Goal: Task Accomplishment & Management: Complete application form

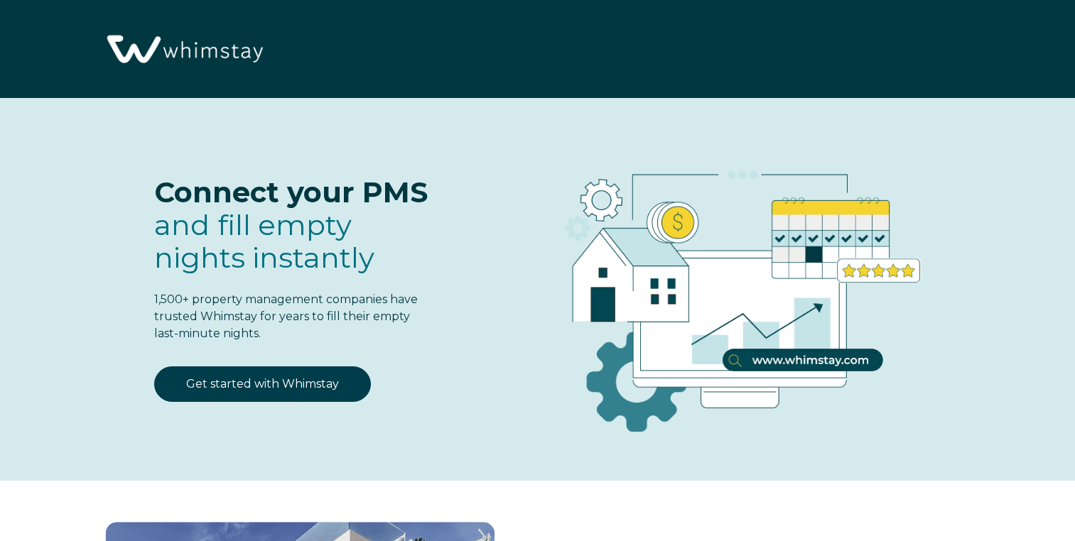
select select "US"
select select "Standard"
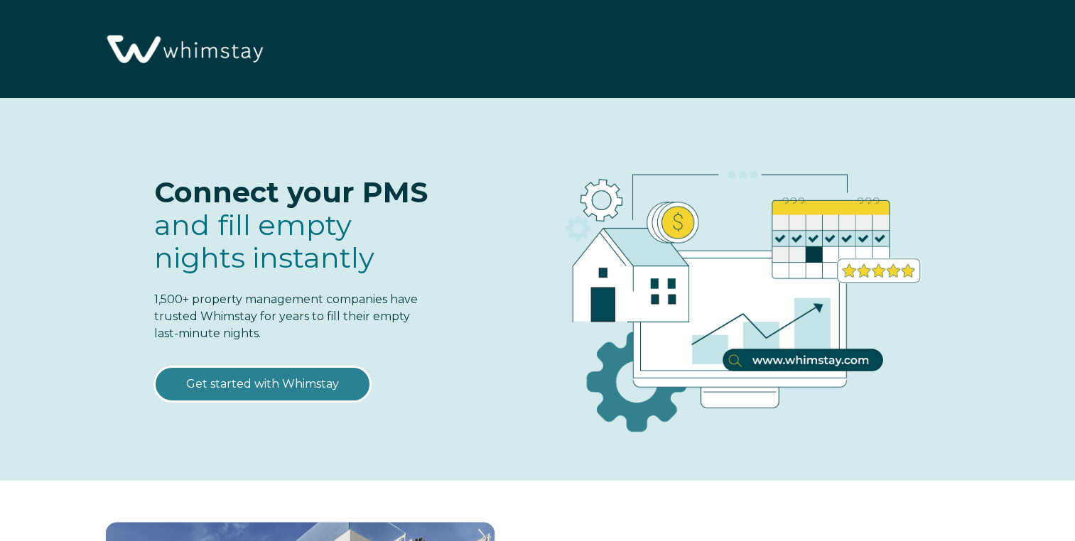
click at [210, 389] on link "Get started with Whimstay" at bounding box center [262, 385] width 217 height 36
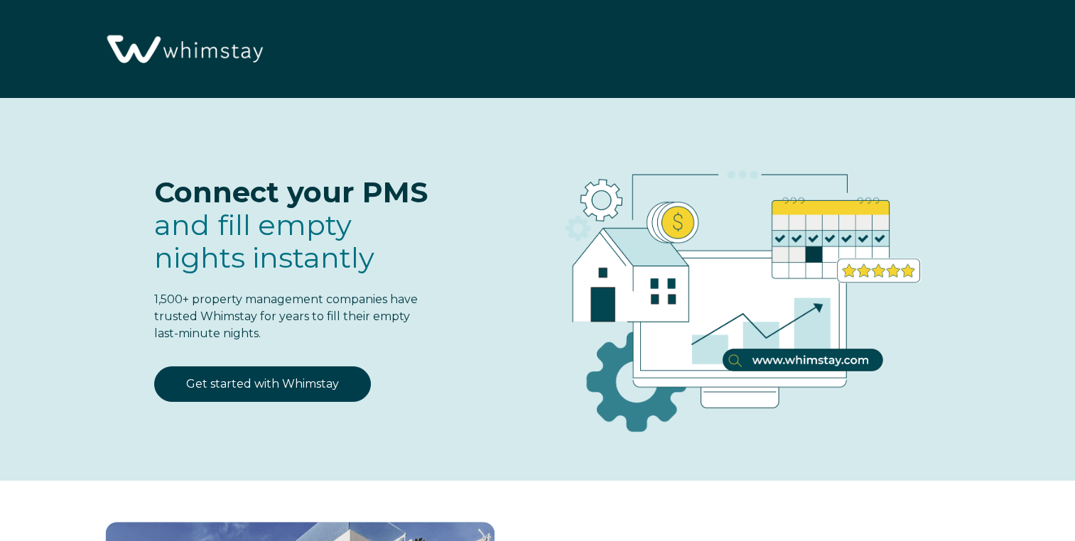
select select "US"
select select "Standard"
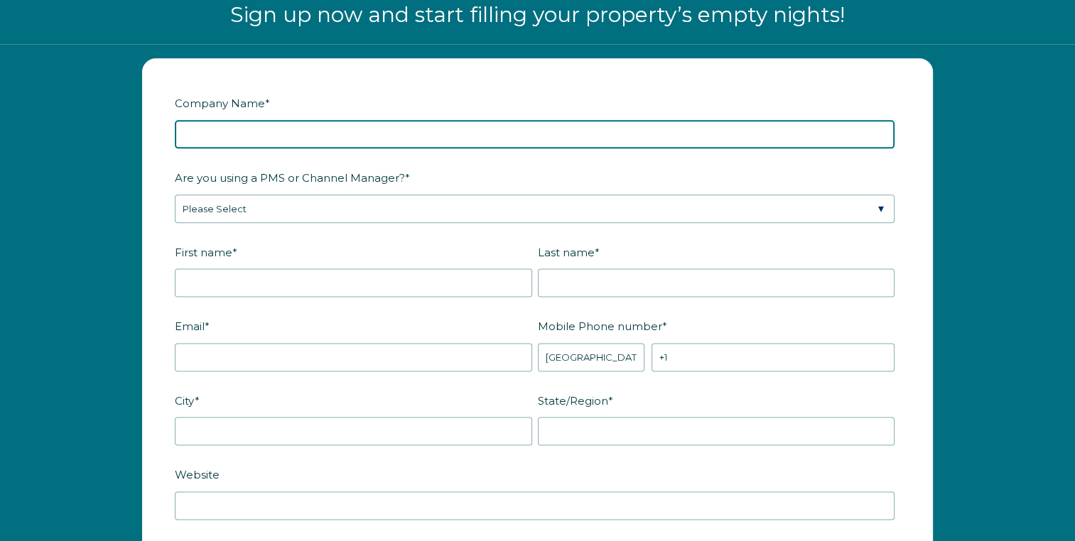
click at [279, 136] on input "Company Name *" at bounding box center [535, 134] width 720 height 28
type input "Lime Rock Realty"
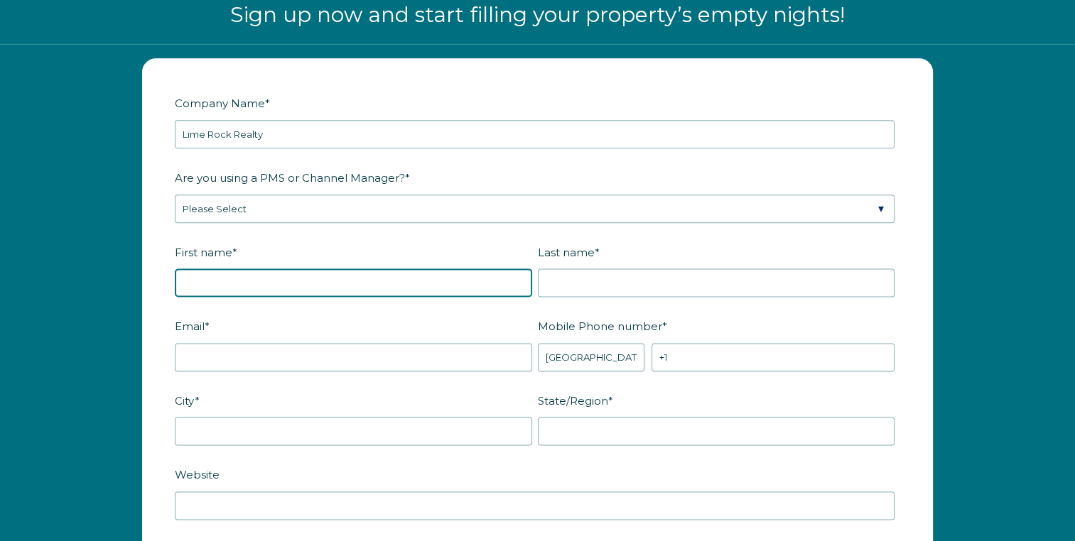
type input "[PERSON_NAME]"
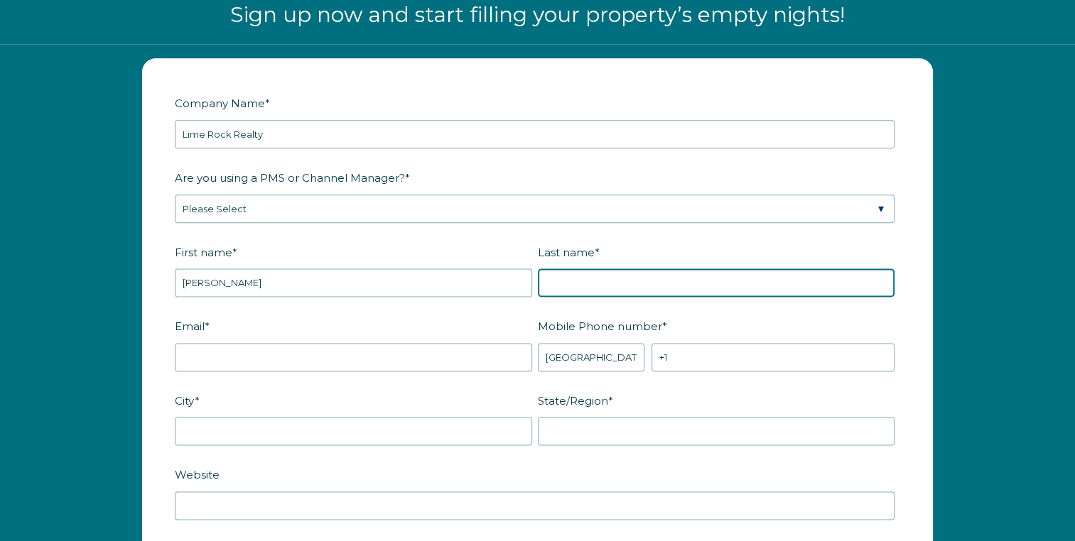
type input "[PERSON_NAME]"
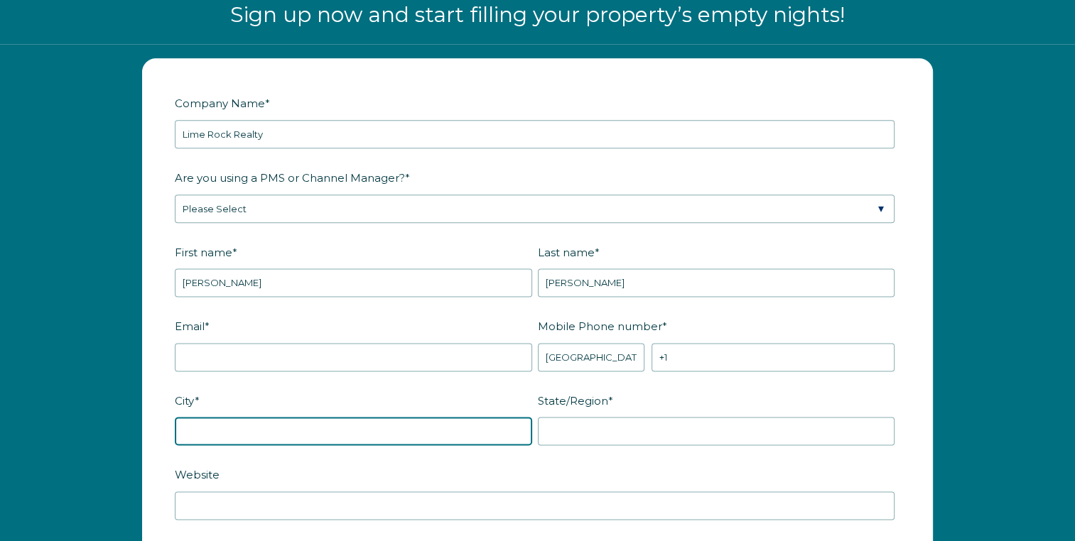
type input "Nags Head"
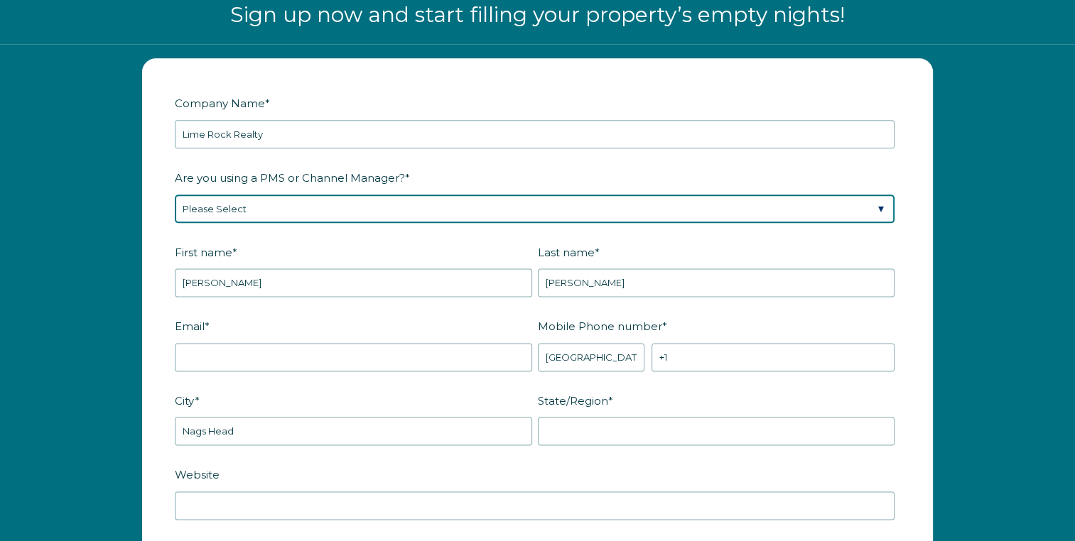
click at [206, 207] on select "Please Select Barefoot BookingPal Boost Brightside CiiRUS Escapia Guesty Hostaw…" at bounding box center [535, 209] width 720 height 28
click at [175, 195] on select "Please Select Barefoot BookingPal Boost Brightside CiiRUS Escapia Guesty Hostaw…" at bounding box center [535, 209] width 720 height 28
click at [195, 210] on select "Please Select Barefoot BookingPal Boost Brightside CiiRUS Escapia Guesty Hostaw…" at bounding box center [535, 209] width 720 height 28
select select "OwnerRez"
click at [175, 195] on select "Please Select Barefoot BookingPal Boost Brightside CiiRUS Escapia Guesty Hostaw…" at bounding box center [535, 209] width 720 height 28
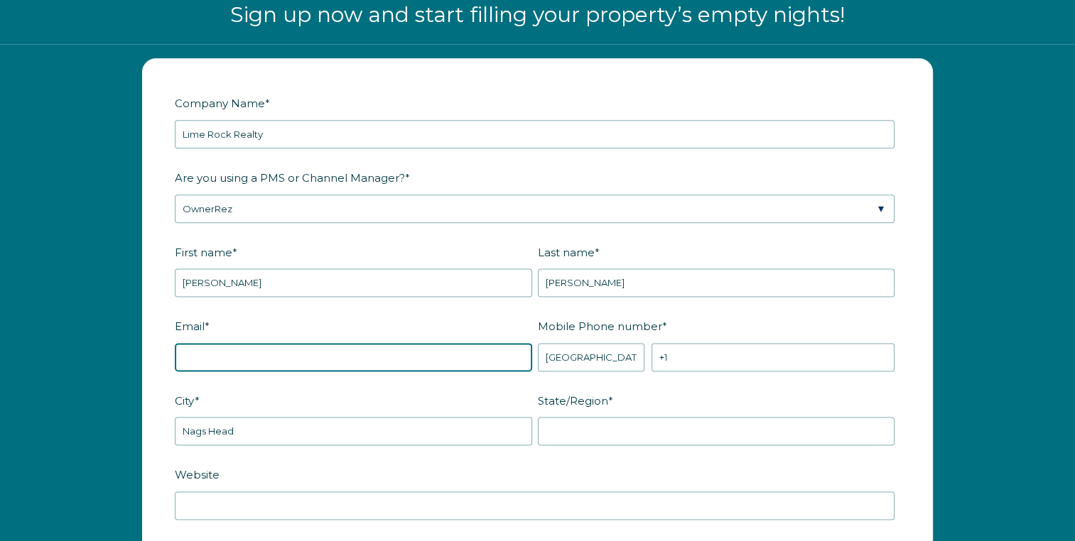
click at [205, 350] on input "Email *" at bounding box center [353, 357] width 357 height 28
type input "[PERSON_NAME][EMAIL_ADDRESS][DOMAIN_NAME]"
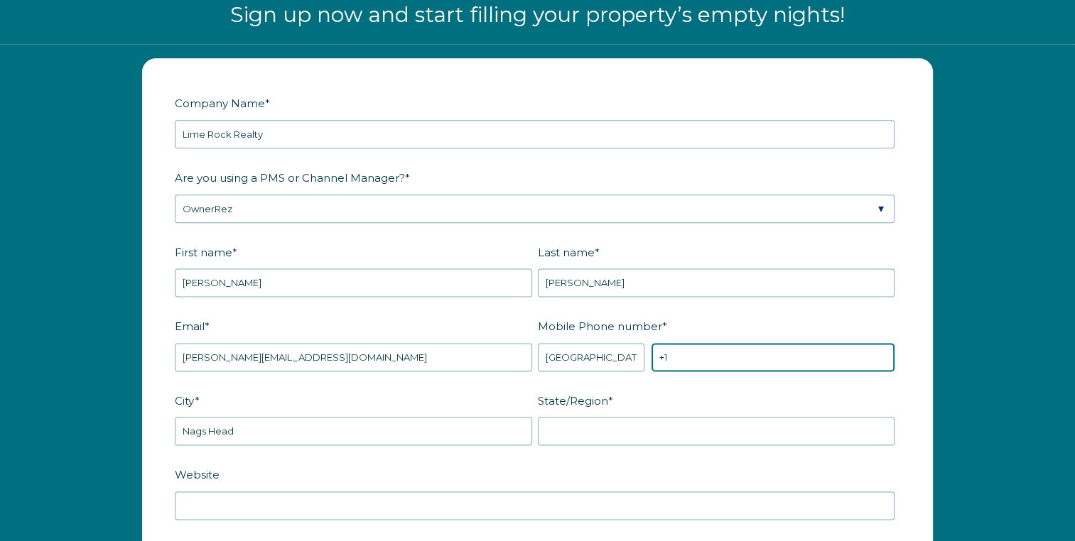
click at [750, 358] on input "+1" at bounding box center [773, 357] width 243 height 28
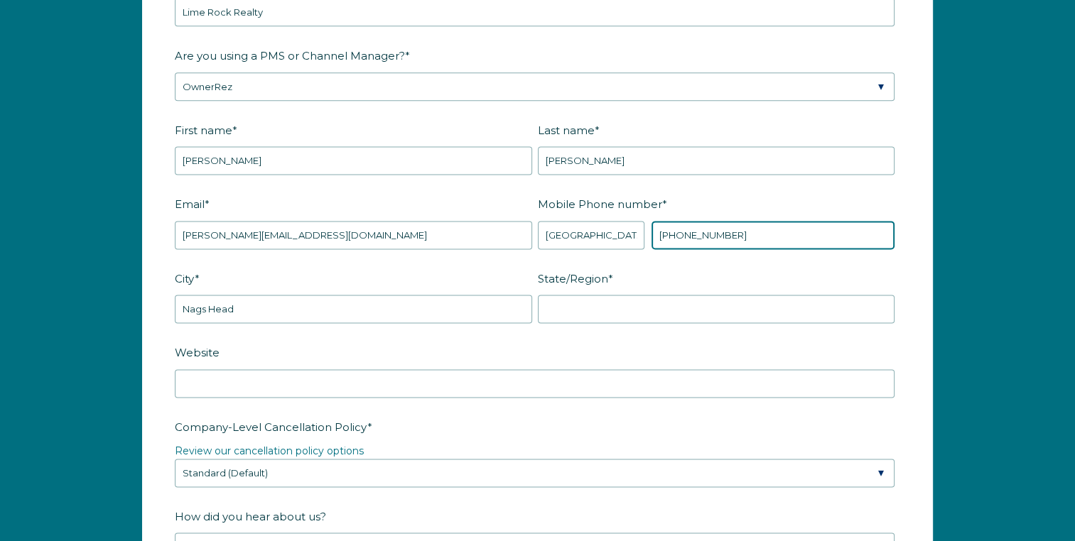
scroll to position [1874, 0]
type input "[PHONE_NUMBER]"
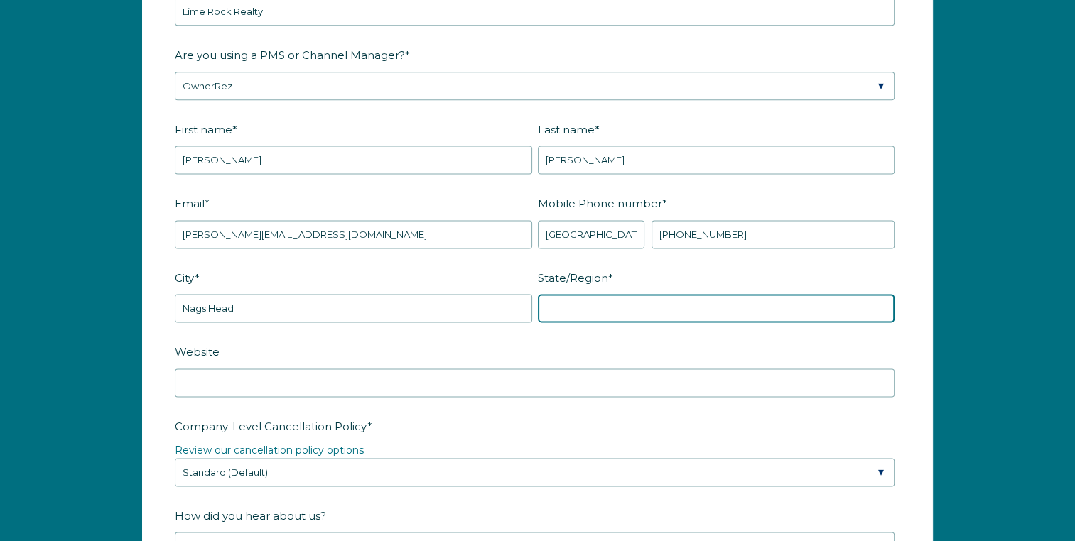
click at [559, 307] on input "State/Region *" at bounding box center [716, 308] width 357 height 28
type input "NC"
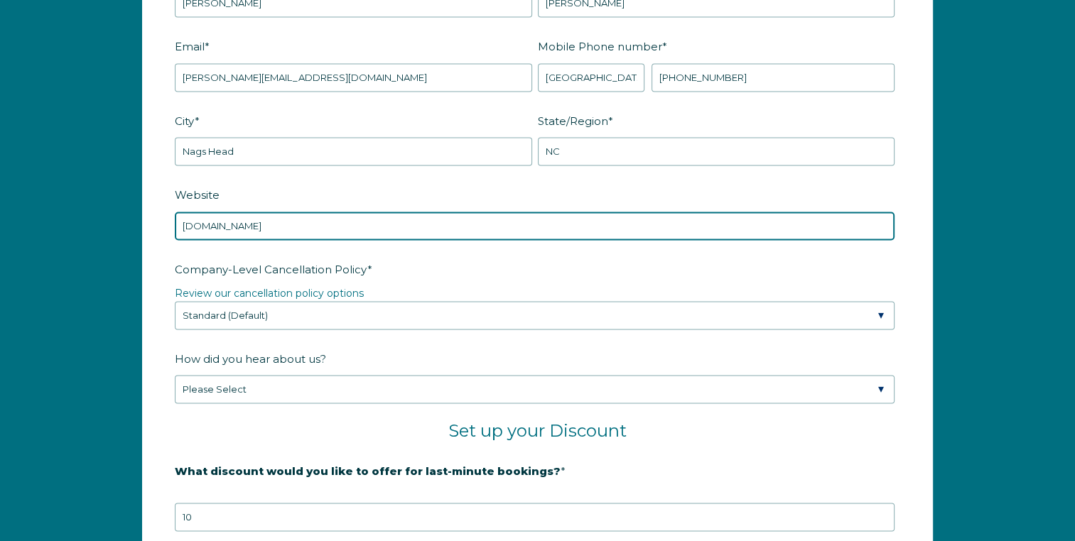
scroll to position [2043, 0]
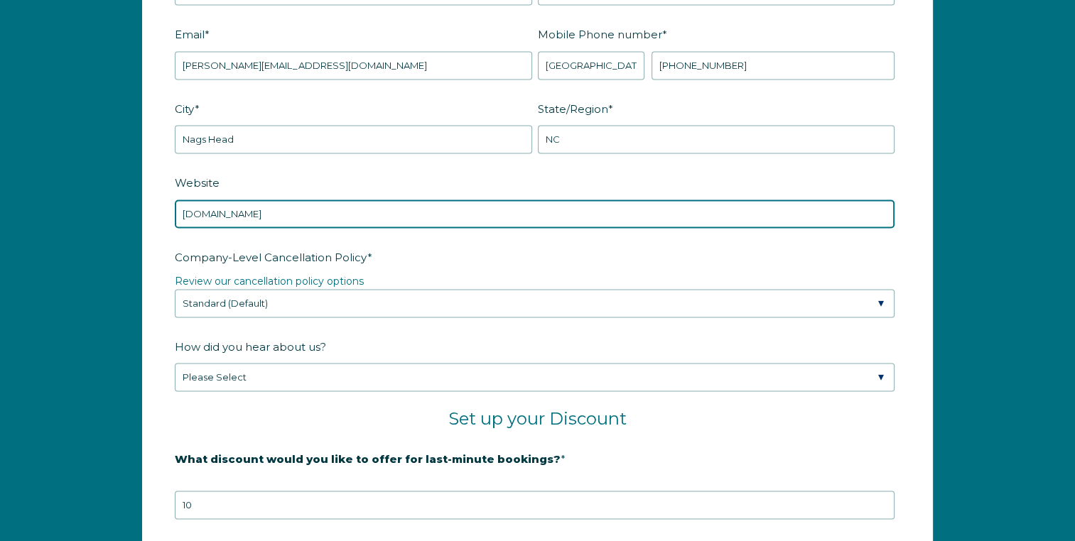
type input "[DOMAIN_NAME]"
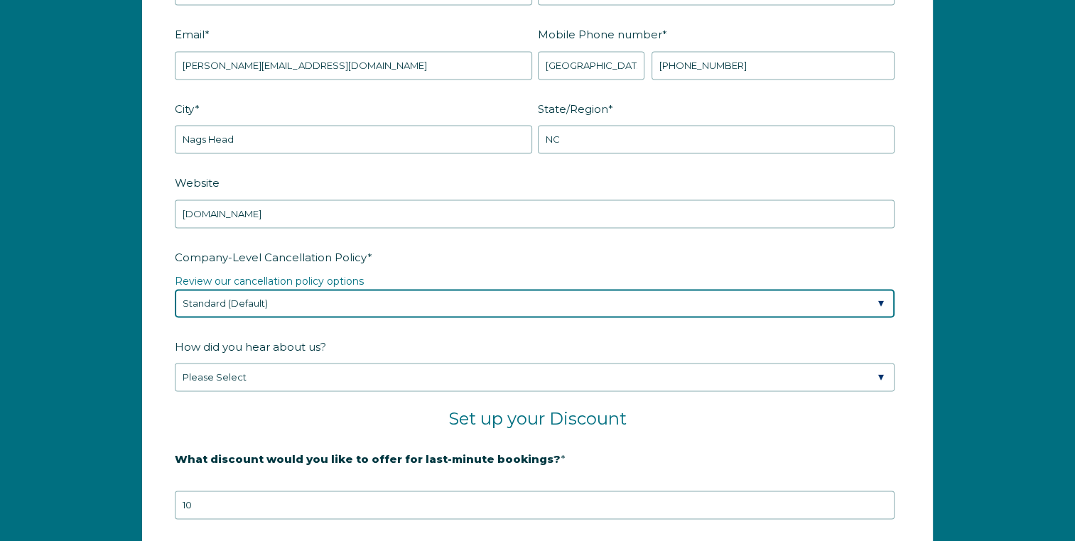
click at [200, 301] on select "Please Select Partial Standard (Default) Moderate Strict" at bounding box center [535, 303] width 720 height 28
select select "Strict"
click at [175, 289] on select "Please Select Partial Standard (Default) Moderate Strict" at bounding box center [535, 303] width 720 height 28
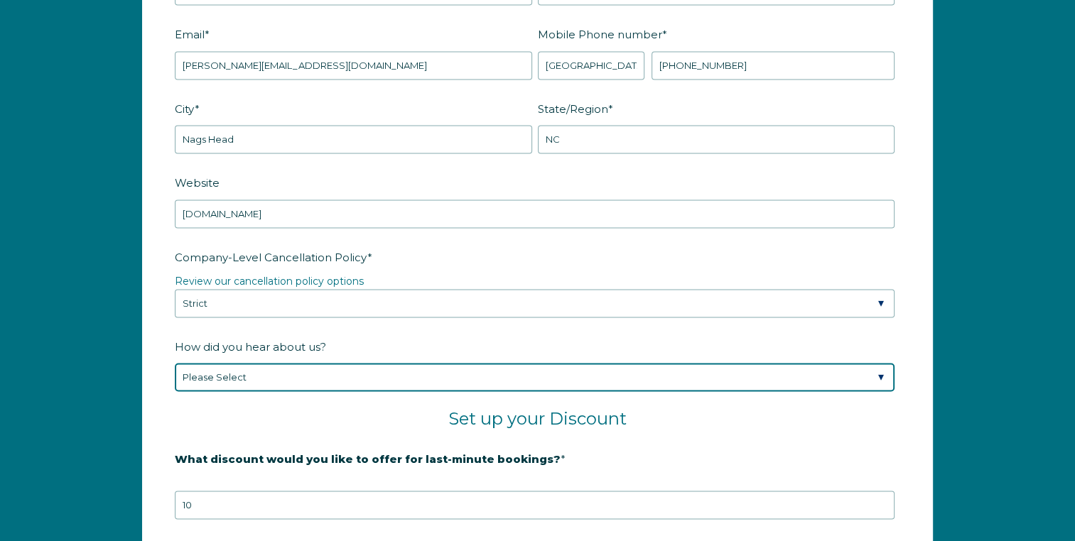
click at [185, 365] on select "Please Select Found Whimstay through a Google search Spoke to a Whimstay salesp…" at bounding box center [535, 377] width 720 height 28
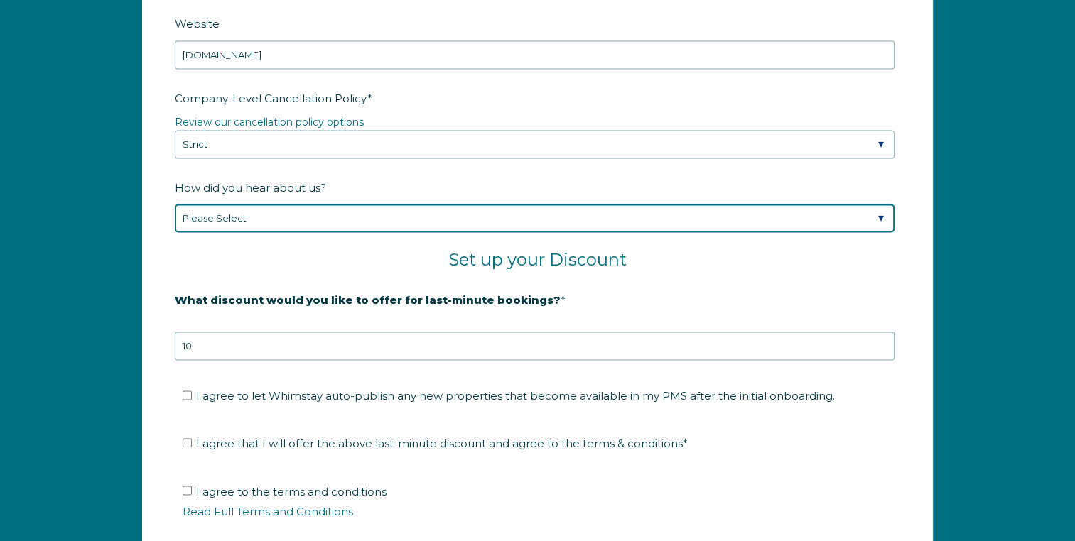
scroll to position [2229, 0]
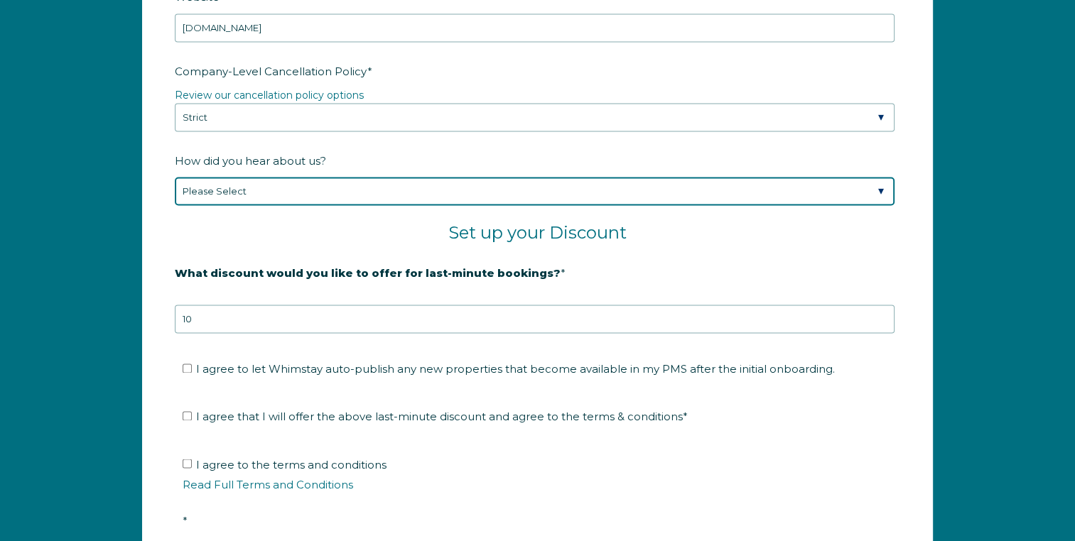
click at [184, 177] on select "Please Select Found Whimstay through a Google search Spoke to a Whimstay salesp…" at bounding box center [535, 191] width 720 height 28
select select "Google Search"
click at [175, 177] on select "Please Select Found Whimstay through a Google search Spoke to a Whimstay salesp…" at bounding box center [535, 191] width 720 height 28
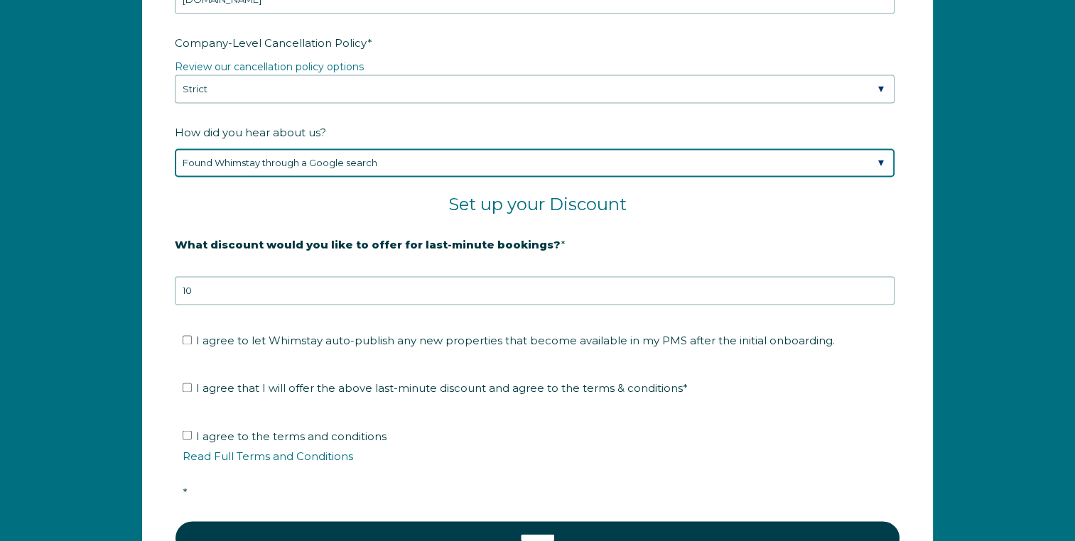
scroll to position [2309, 0]
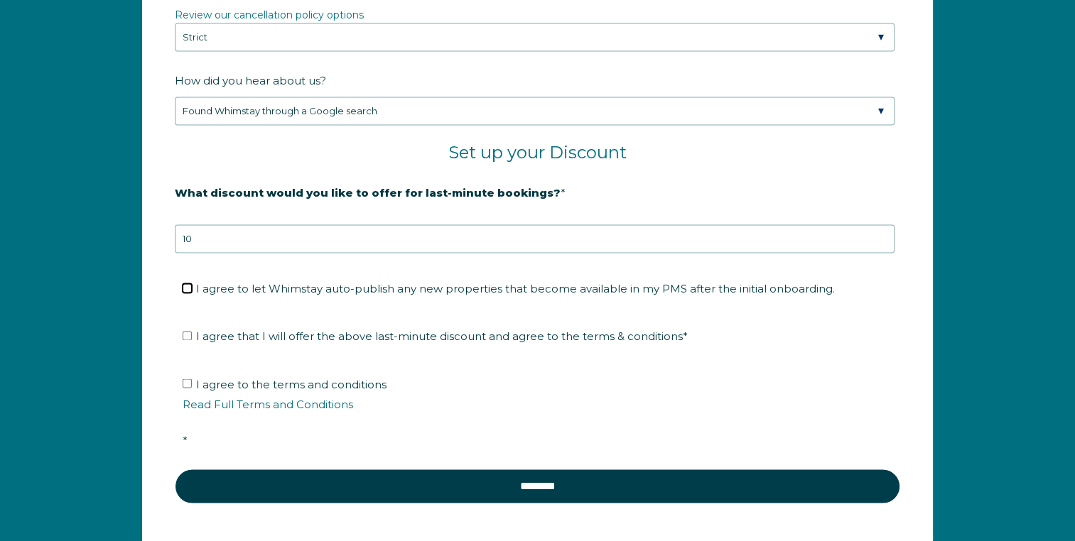
click at [183, 283] on input "I agree to let Whimstay auto-publish any new properties that become available i…" at bounding box center [187, 287] width 9 height 9
checkbox input "true"
click at [185, 331] on input "I agree that I will offer the above last-minute discount and agree to the terms…" at bounding box center [187, 335] width 9 height 9
checkbox input "true"
click at [183, 379] on input "I agree to the terms and conditions Read Full Terms and Conditions *" at bounding box center [187, 383] width 9 height 9
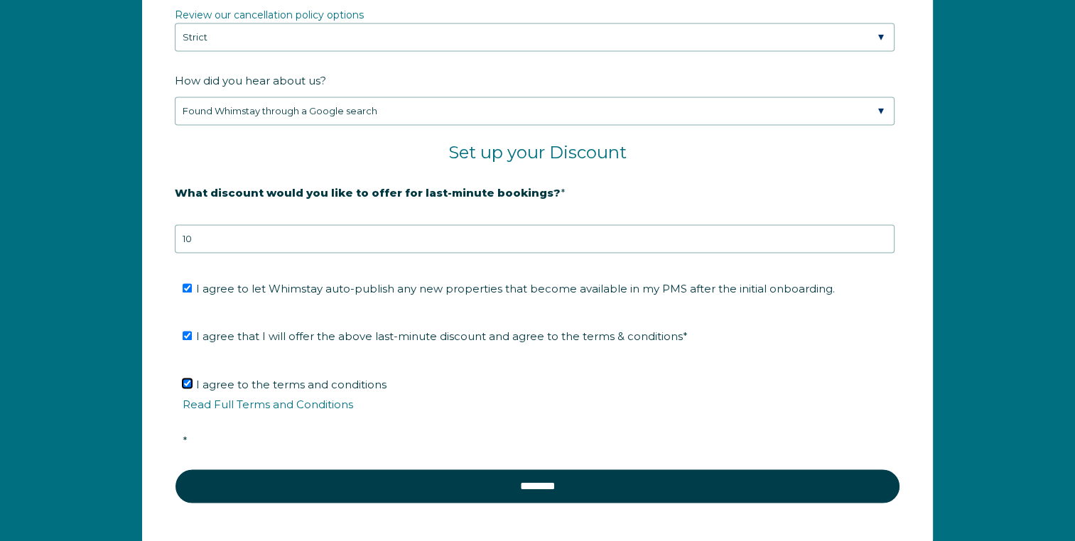
checkbox input "true"
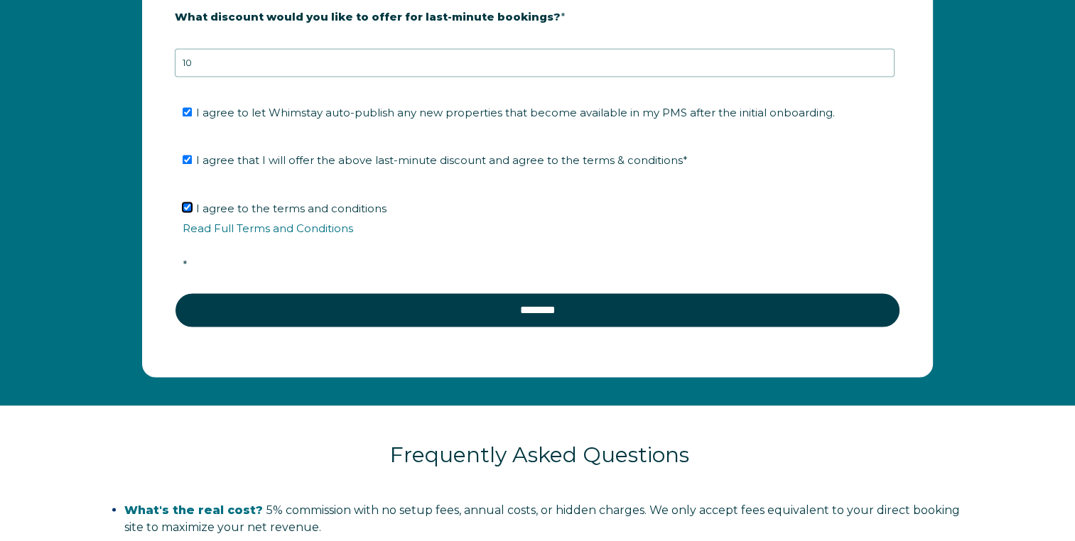
scroll to position [2486, 0]
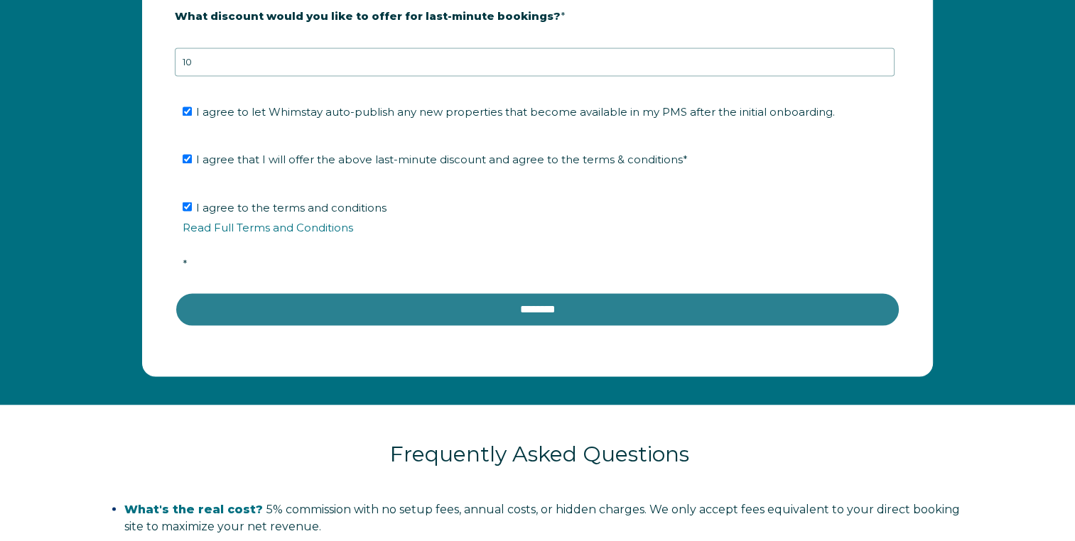
click at [228, 308] on input "********" at bounding box center [537, 309] width 725 height 34
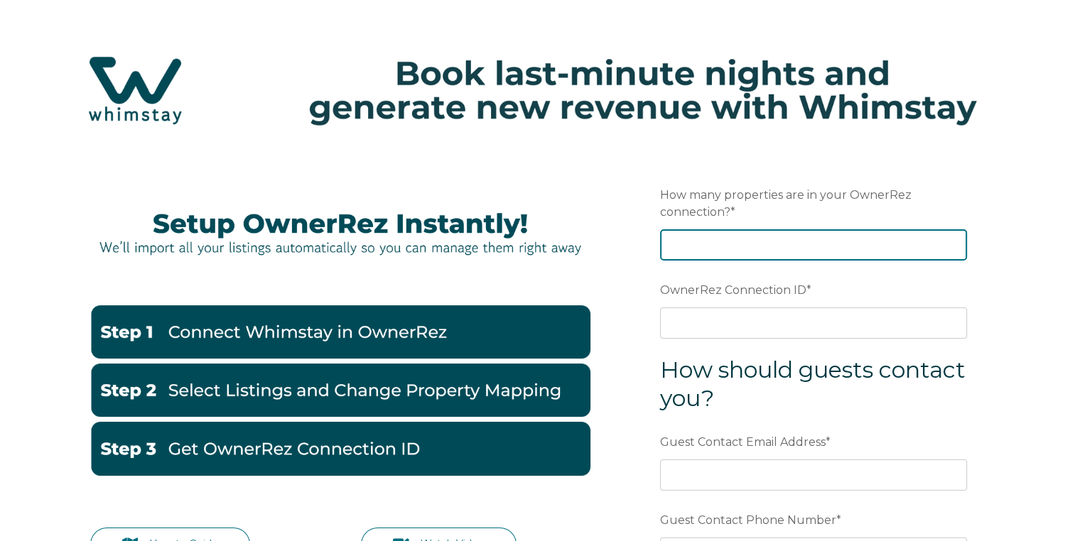
click at [701, 249] on input "How many properties are in your OwnerRez connection? *" at bounding box center [813, 244] width 307 height 31
type input "3"
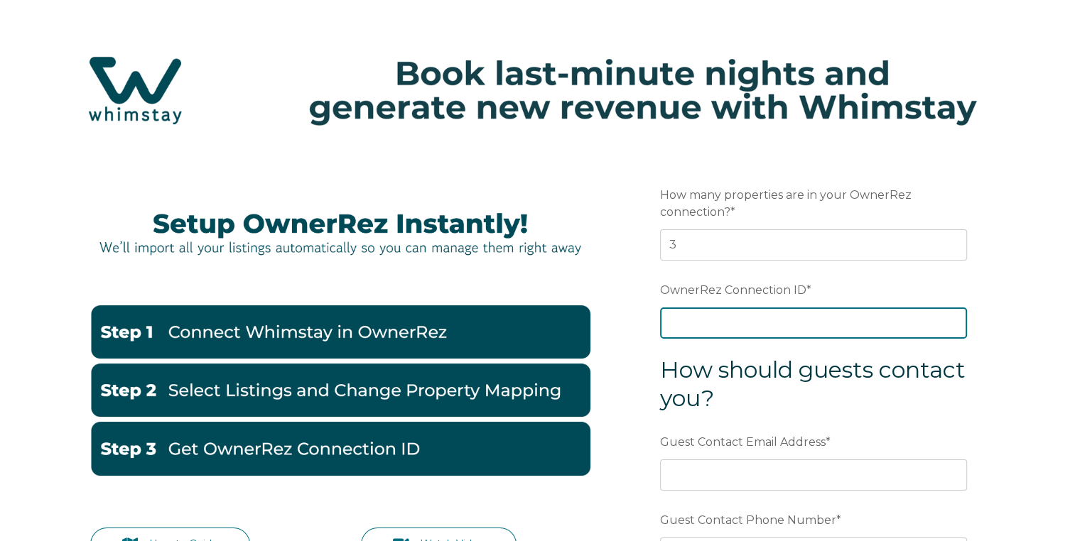
click at [698, 323] on input "OwnerRez Connection ID *" at bounding box center [813, 323] width 307 height 31
paste input "ora7ccddff4dx"
type input "ora7ccddff4dx"
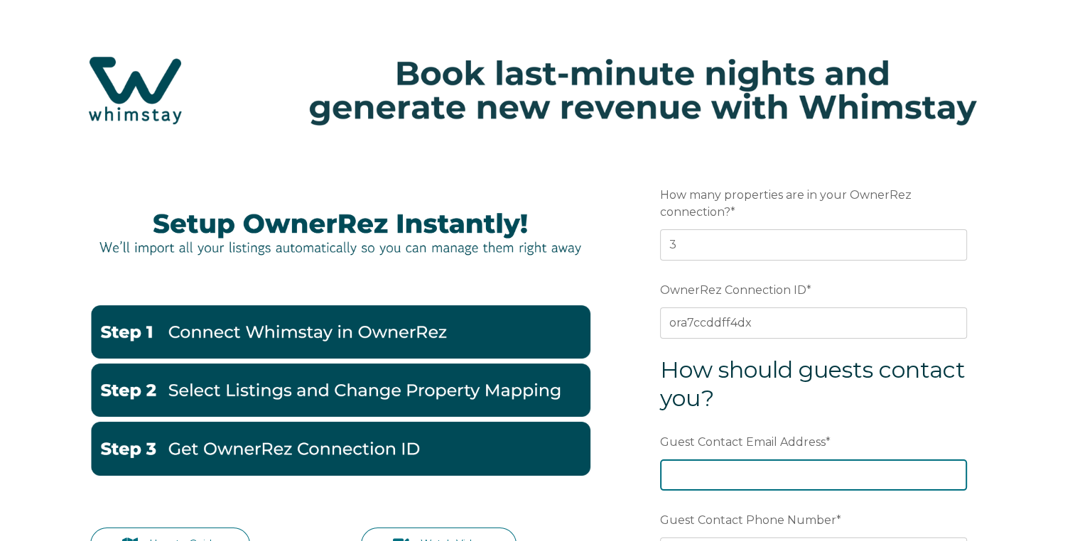
click at [715, 488] on input "Guest Contact Email Address *" at bounding box center [813, 475] width 307 height 31
type input "[PERSON_NAME][EMAIL_ADDRESS][DOMAIN_NAME]"
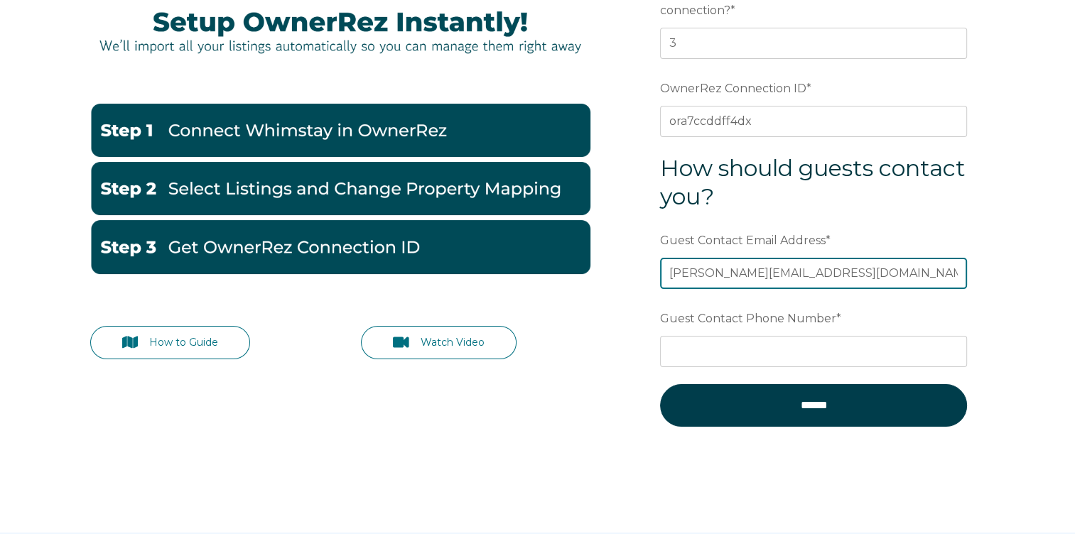
scroll to position [210, 0]
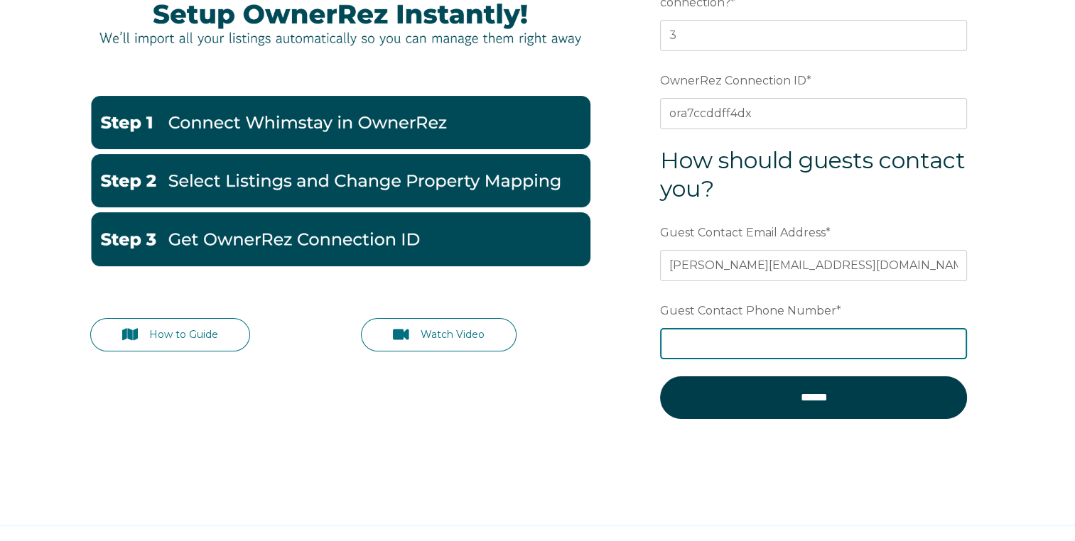
click at [915, 343] on input "Guest Contact Phone Number *" at bounding box center [813, 343] width 307 height 31
type input "3366088871"
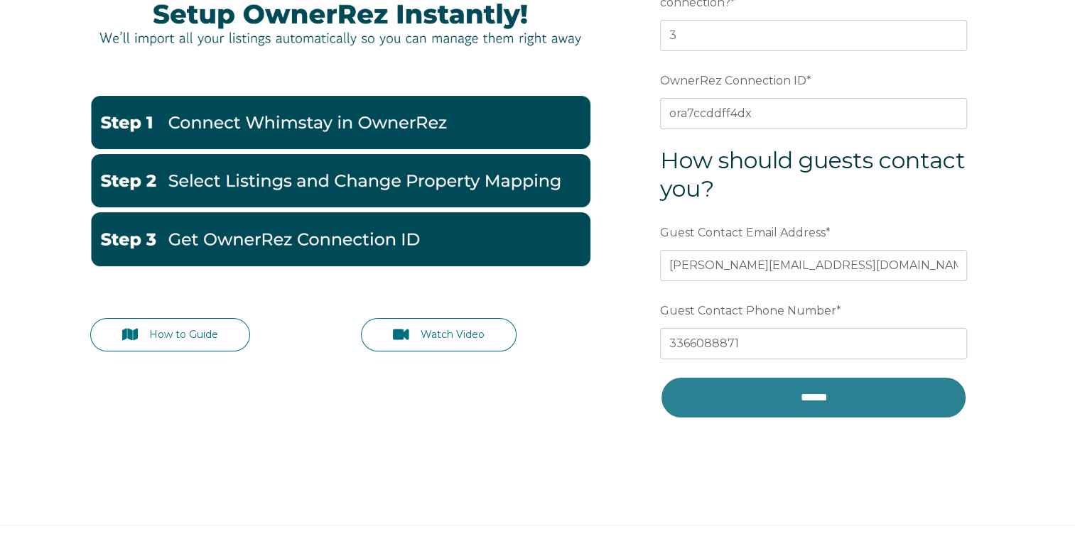
click at [735, 402] on input "******" at bounding box center [813, 398] width 307 height 43
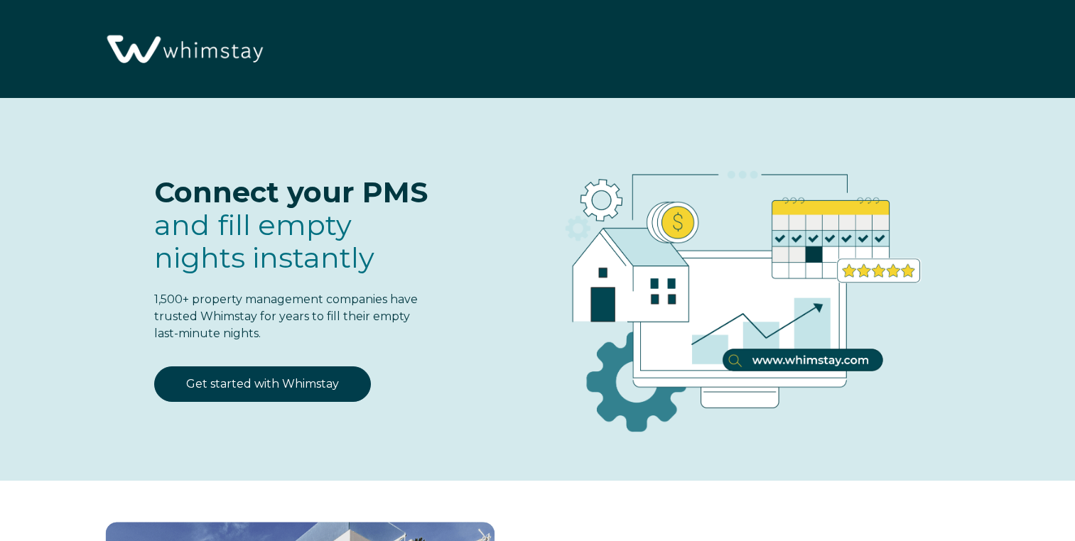
select select "US"
select select "Standard"
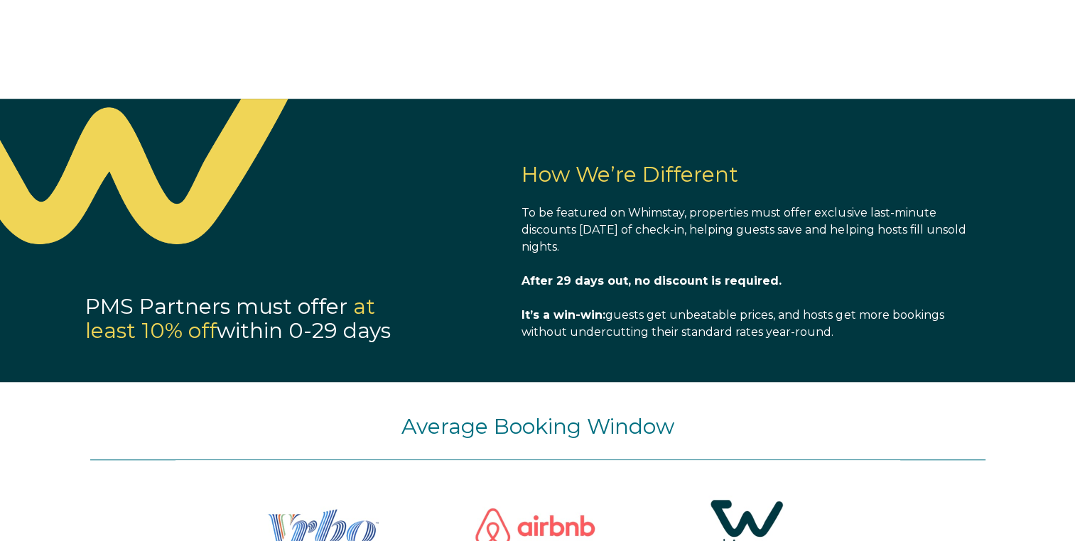
scroll to position [1065, 0]
